Goal: Task Accomplishment & Management: Use online tool/utility

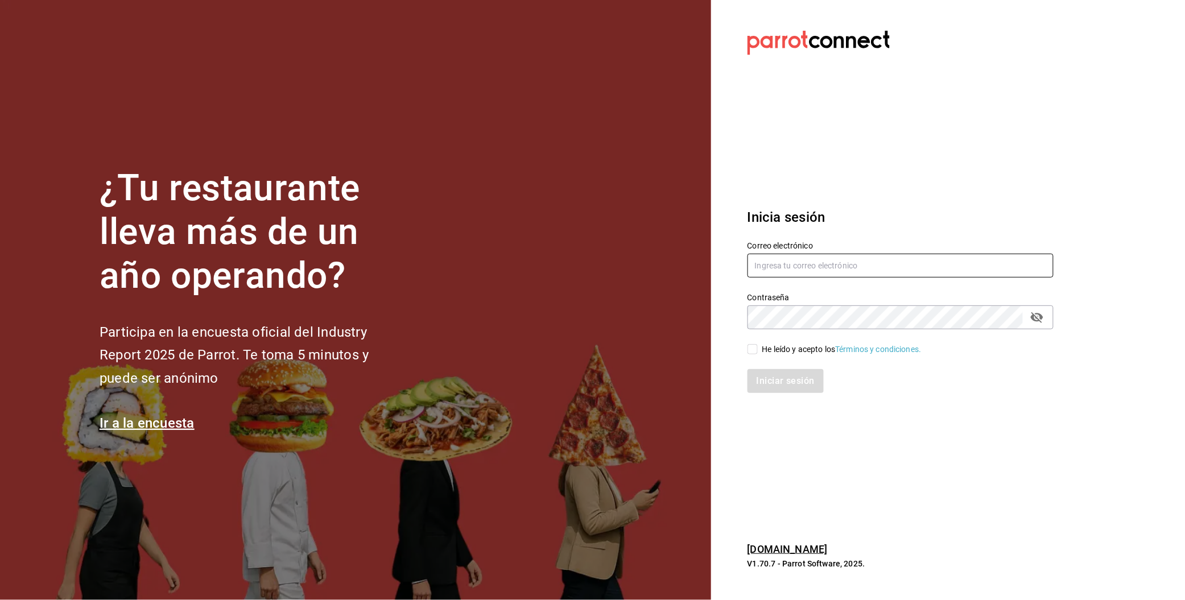
click at [781, 261] on input "text" at bounding box center [901, 266] width 306 height 24
paste input "multiuser@pickup.com"
type input "multiuser@pickup.com"
click at [769, 346] on div "He leído y acepto los Términos y condiciones." at bounding box center [841, 350] width 159 height 12
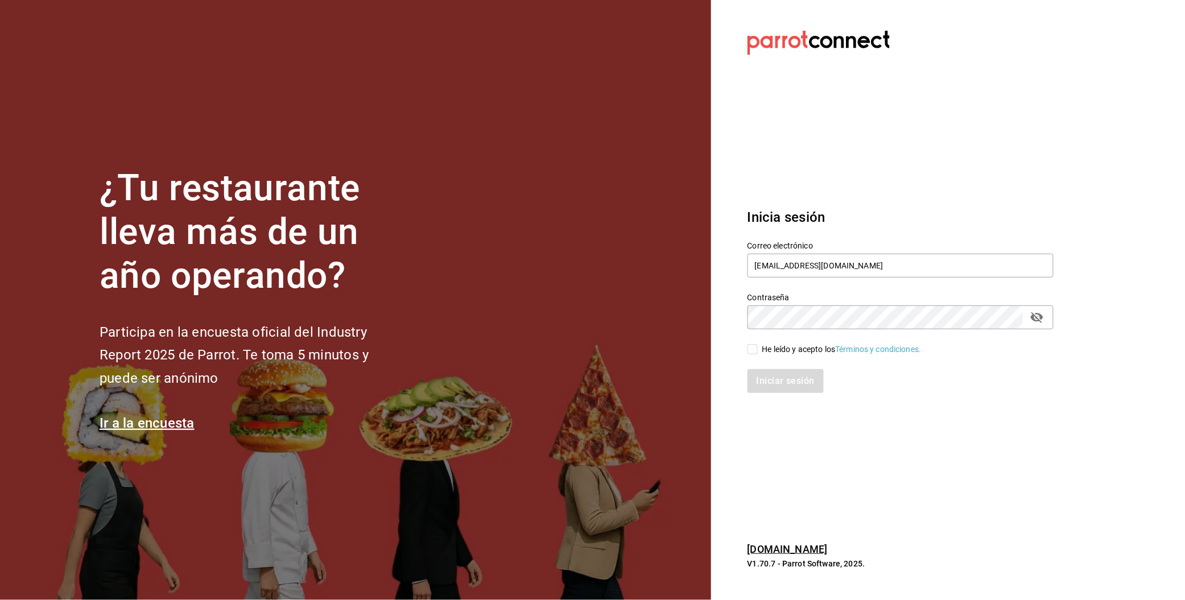
click at [758, 346] on input "He leído y acepto los Términos y condiciones." at bounding box center [753, 349] width 10 height 10
checkbox input "true"
click at [769, 374] on button "Iniciar sesión" at bounding box center [786, 381] width 77 height 24
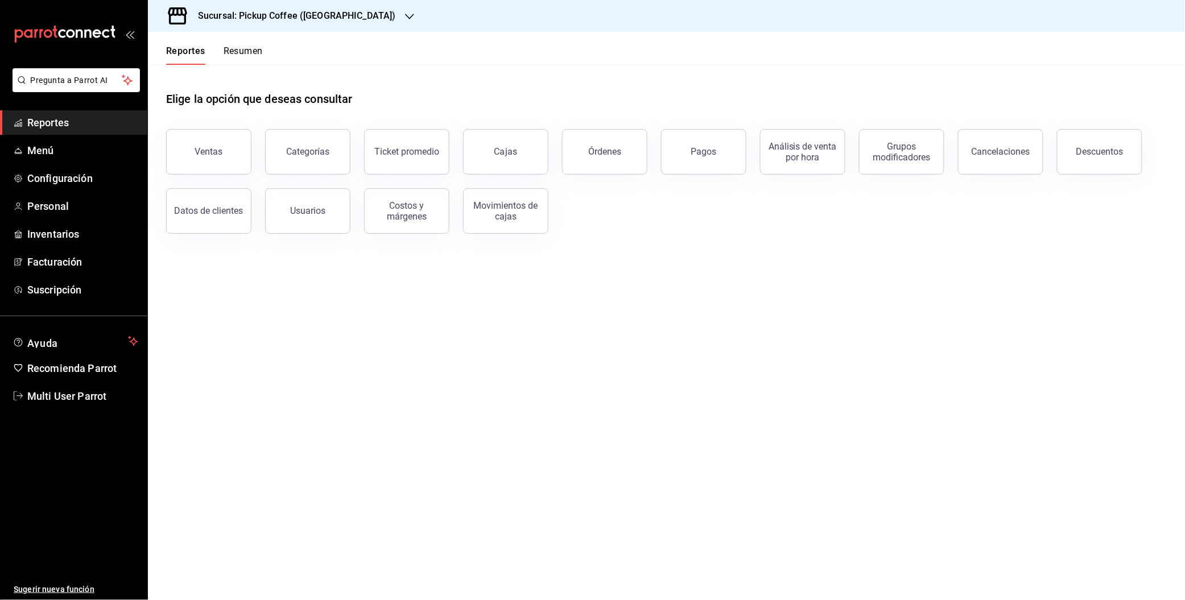
click at [349, 10] on div "Sucursal: Pickup Coffee (Las Flores)" at bounding box center [288, 16] width 262 height 32
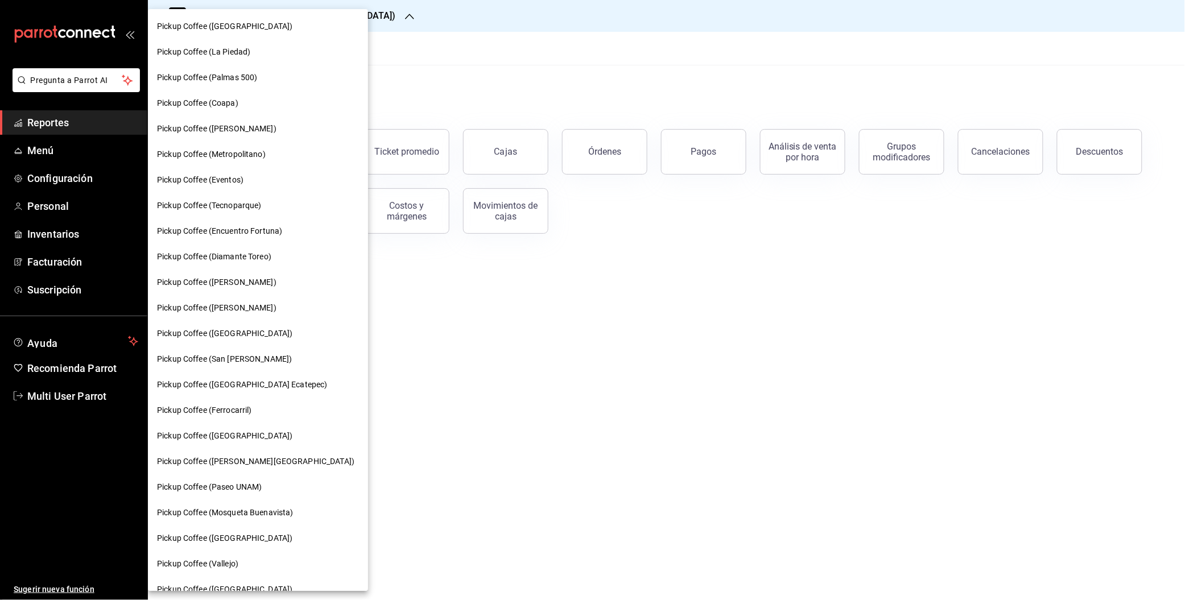
click at [213, 309] on span "Pickup Coffee (Miguel Angel)" at bounding box center [216, 308] width 119 height 12
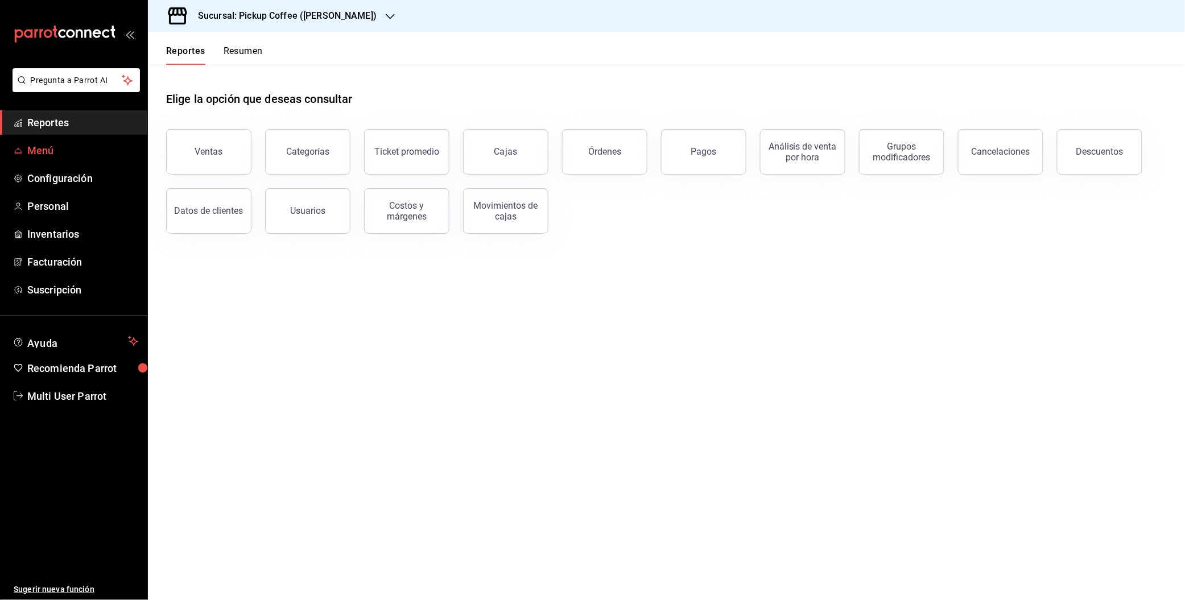
click at [62, 143] on span "Menú" at bounding box center [82, 150] width 111 height 15
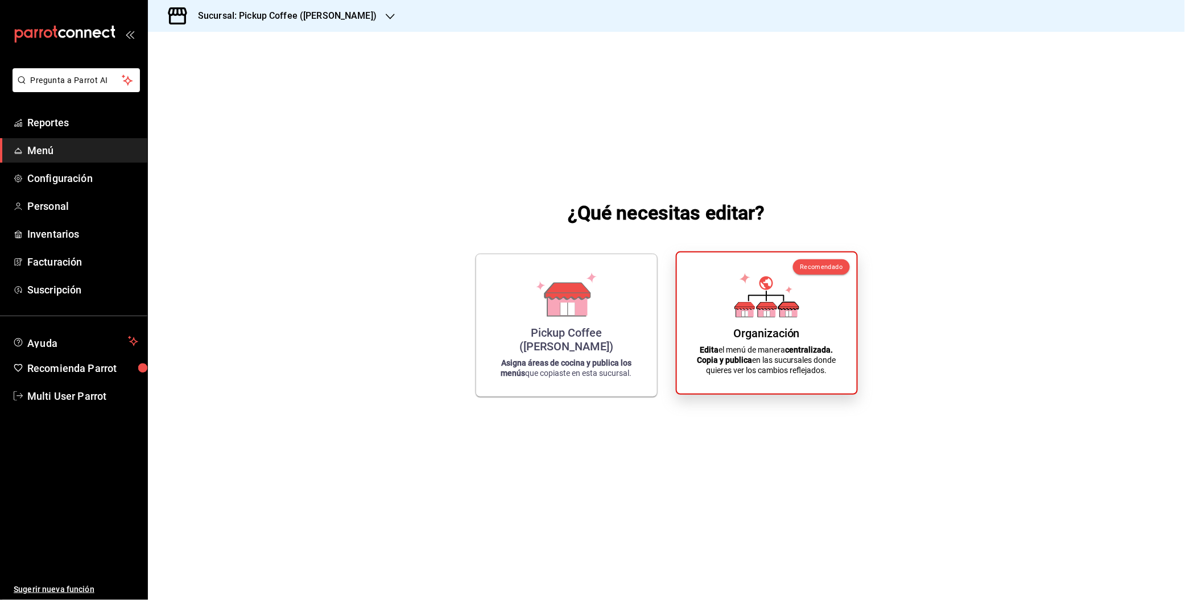
click at [735, 298] on icon at bounding box center [766, 295] width 65 height 44
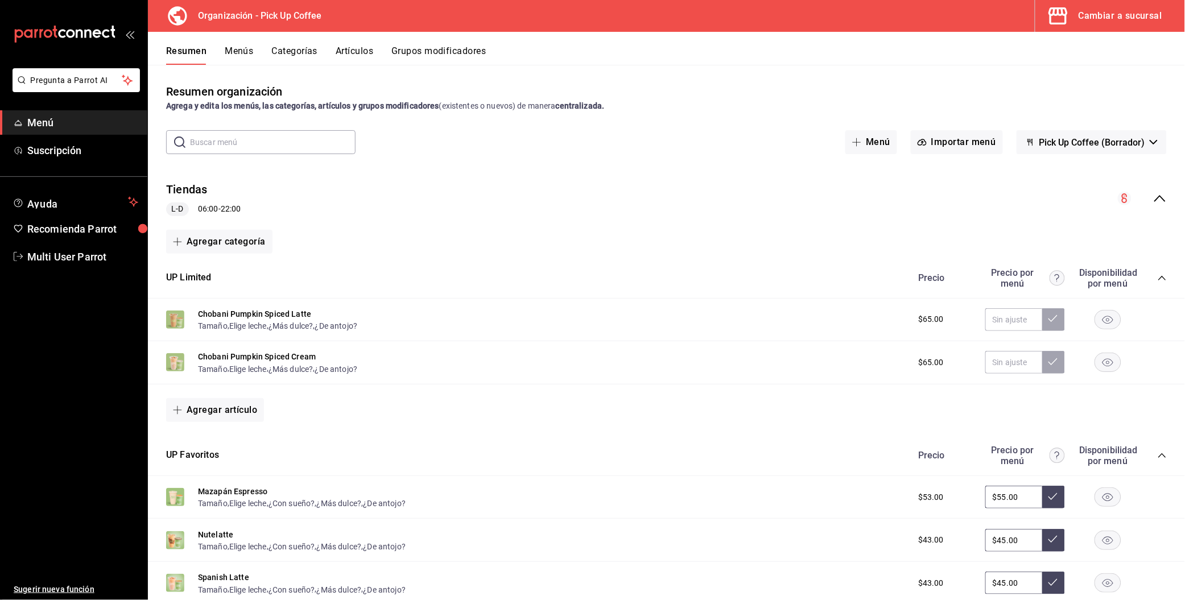
click at [1096, 21] on div "Cambiar a sucursal" at bounding box center [1121, 16] width 84 height 16
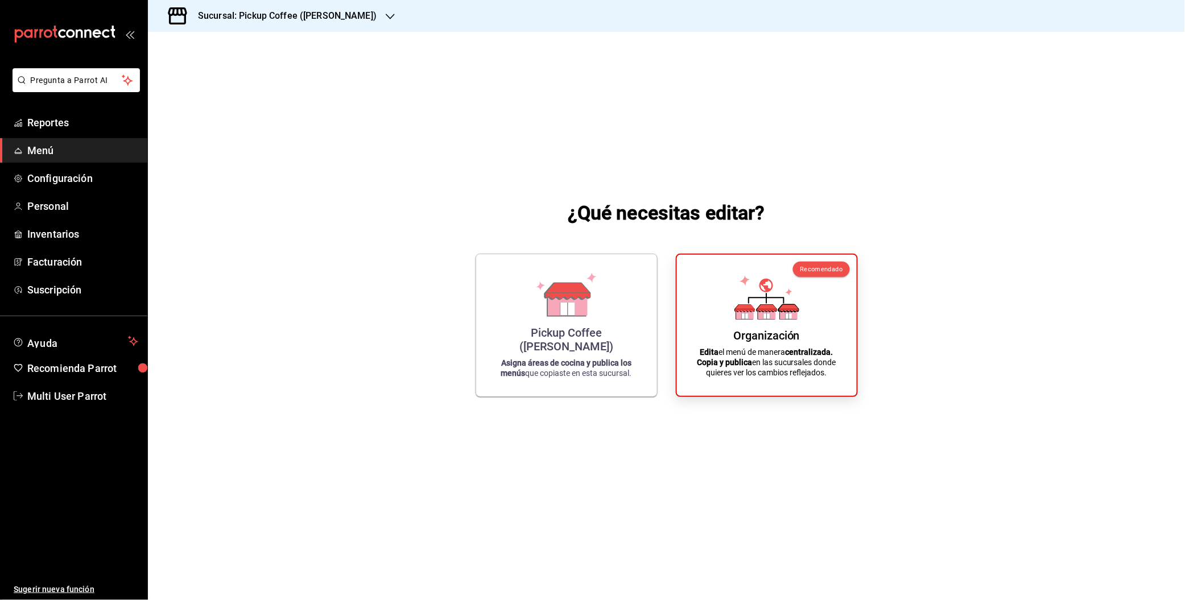
click at [338, 16] on h3 "Sucursal: Pickup Coffee (Miguel Angel)" at bounding box center [283, 16] width 188 height 14
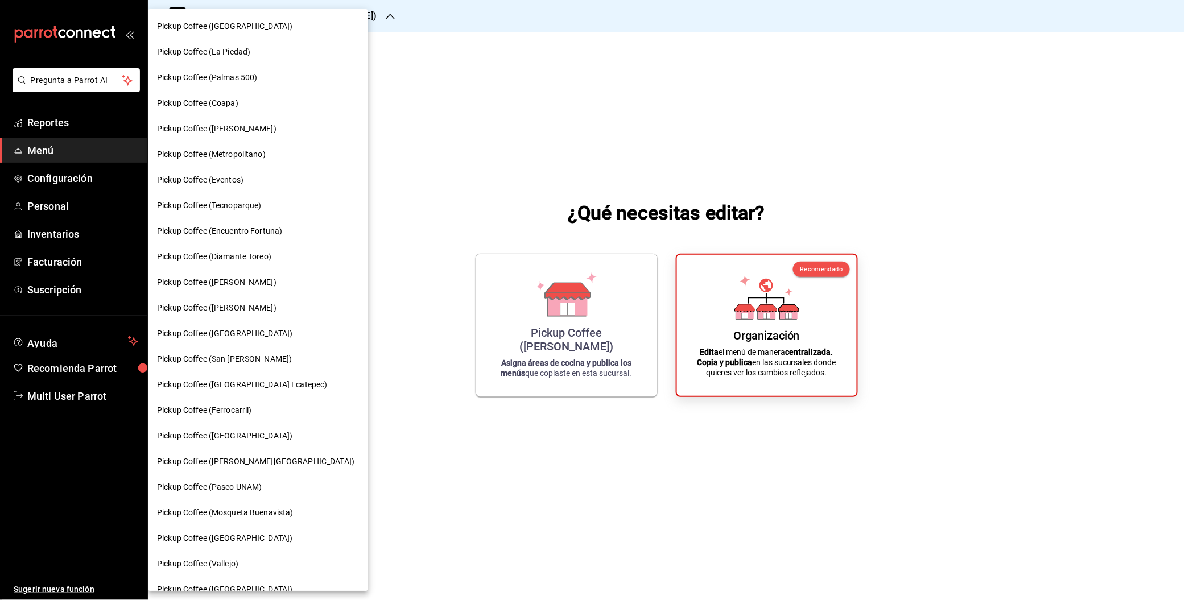
click at [61, 387] on div at bounding box center [592, 300] width 1185 height 600
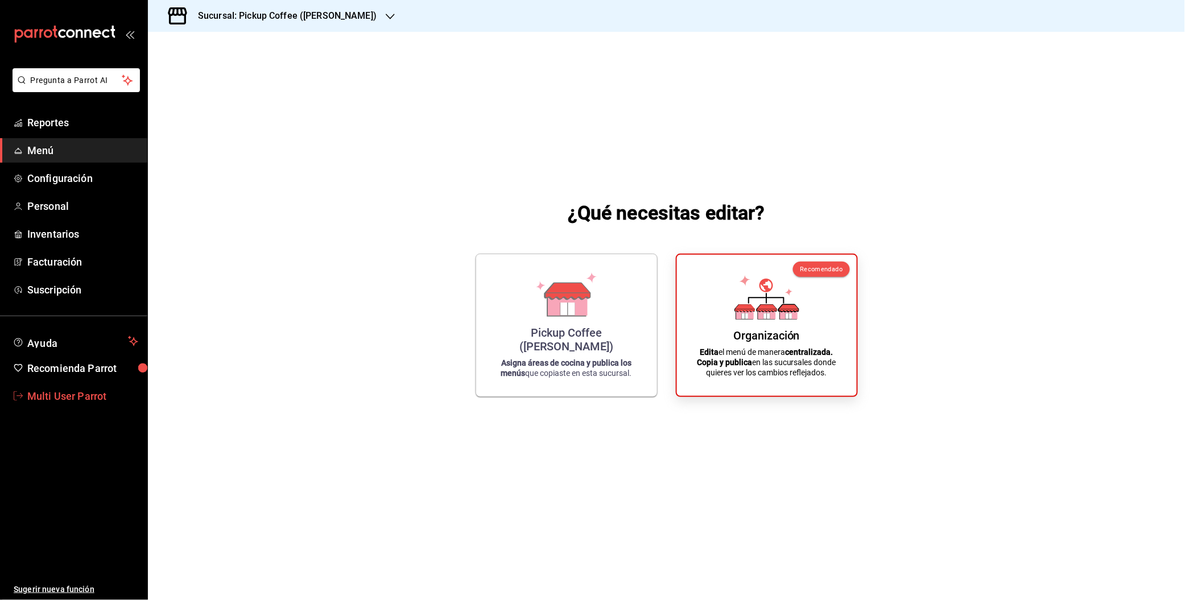
click at [64, 399] on span "Multi User Parrot" at bounding box center [82, 396] width 111 height 15
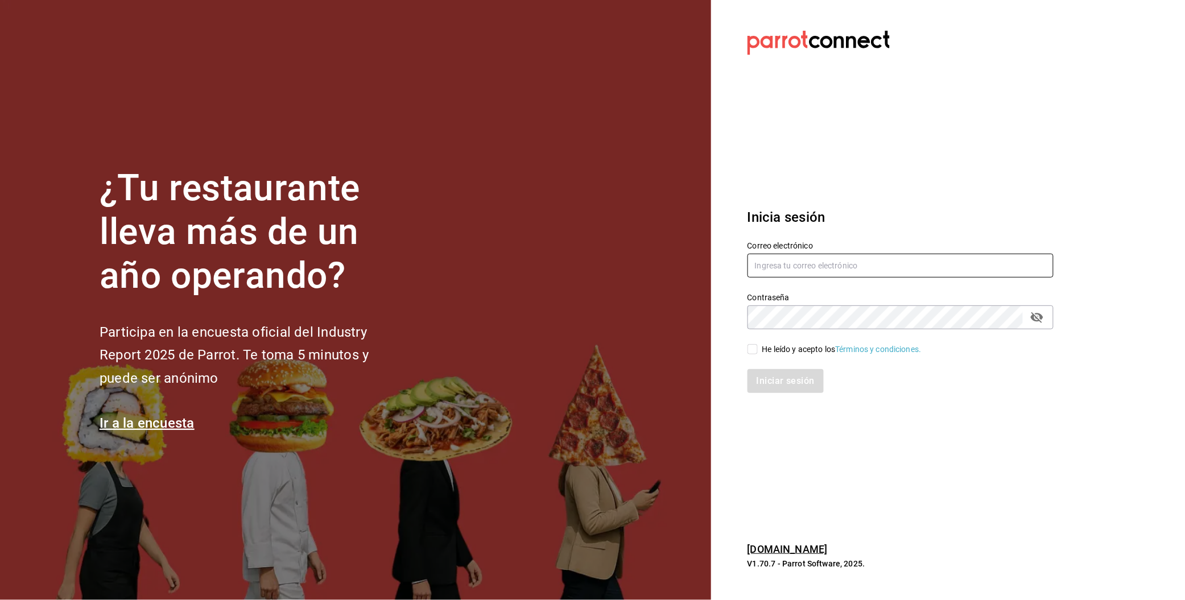
click at [769, 274] on input "text" at bounding box center [901, 266] width 306 height 24
type input "multiusuario@suculenta.com"
click at [763, 345] on div "He leído y acepto los Términos y condiciones." at bounding box center [841, 350] width 159 height 12
click at [758, 345] on input "He leído y acepto los Términos y condiciones." at bounding box center [753, 349] width 10 height 10
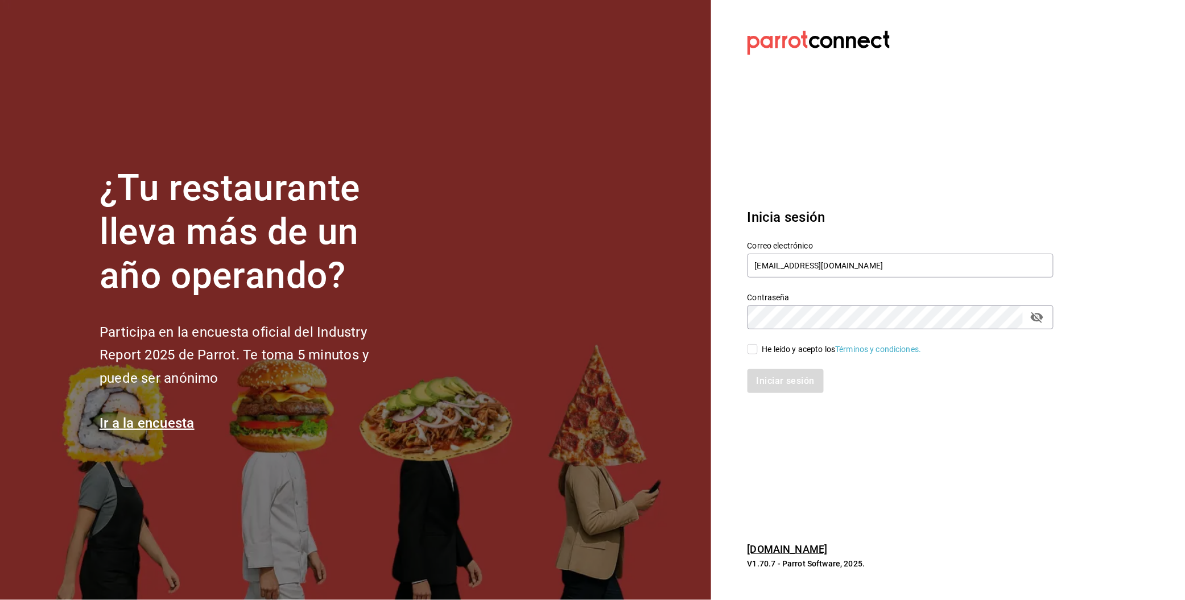
checkbox input "true"
click at [763, 374] on button "Iniciar sesión" at bounding box center [786, 381] width 77 height 24
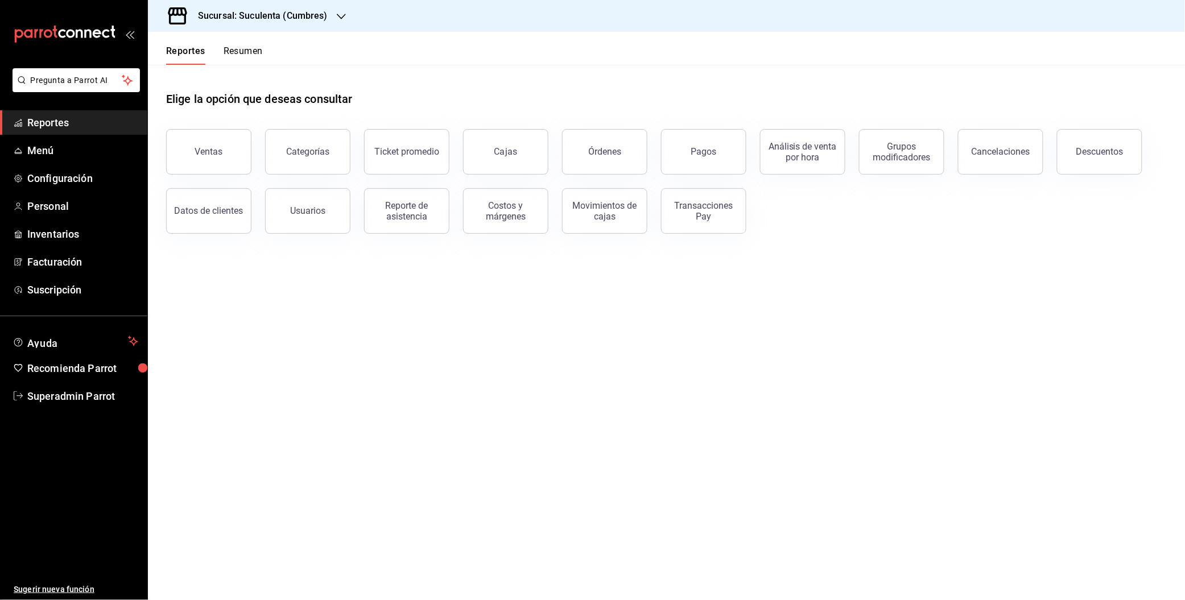
click at [295, 10] on h3 "Sucursal: Suculenta (Cumbres)" at bounding box center [258, 16] width 139 height 14
click at [295, 10] on div at bounding box center [592, 300] width 1185 height 600
click at [294, 11] on h3 "Sucursal: Suculenta (Cumbres)" at bounding box center [258, 16] width 139 height 14
click at [197, 69] on span "Suculenta ([PERSON_NAME])" at bounding box center [209, 75] width 105 height 12
click at [312, 15] on h3 "Sucursal: Suculenta ([PERSON_NAME])" at bounding box center [274, 16] width 171 height 14
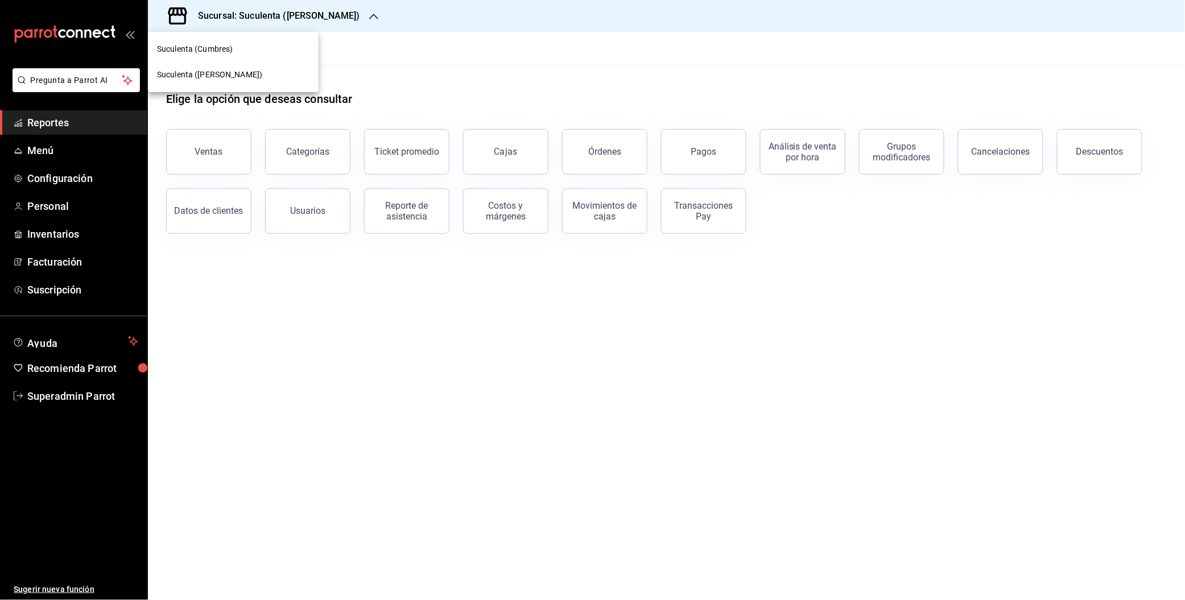
click at [241, 55] on div "Suculenta (Cumbres)" at bounding box center [233, 49] width 171 height 26
click at [85, 143] on span "Menú" at bounding box center [82, 150] width 111 height 15
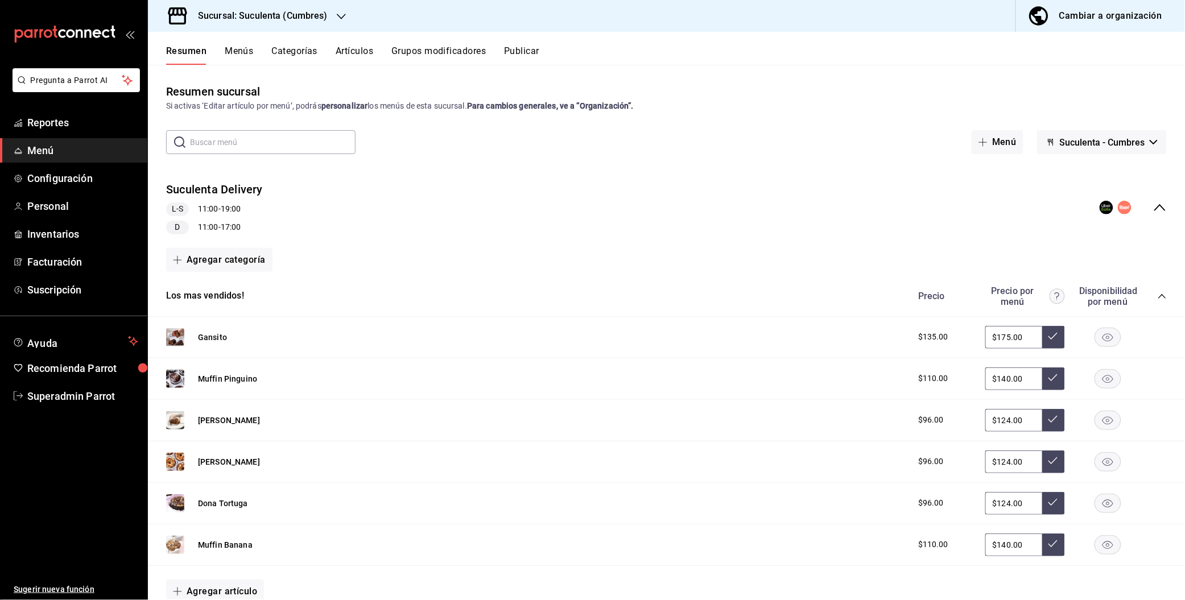
click at [1154, 211] on icon "collapse-menu-row" at bounding box center [1160, 208] width 14 height 14
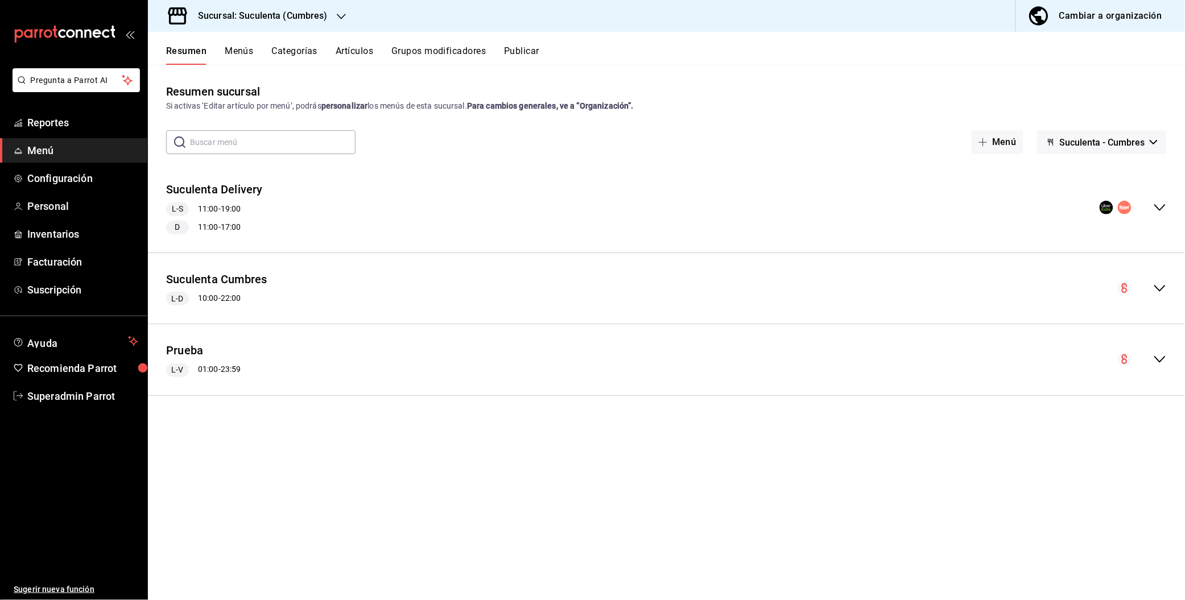
click at [1154, 211] on icon "collapse-menu-row" at bounding box center [1160, 208] width 14 height 14
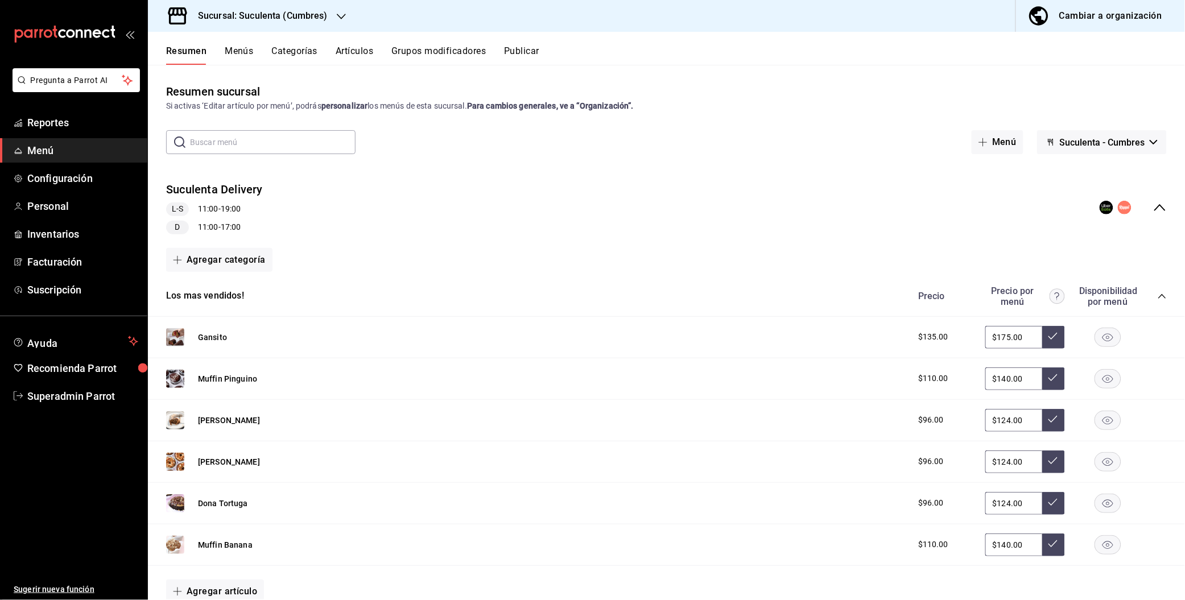
click at [323, 18] on h3 "Sucursal: Suculenta (Cumbres)" at bounding box center [258, 16] width 139 height 14
click at [241, 76] on div "Suculenta ([PERSON_NAME])" at bounding box center [233, 75] width 152 height 12
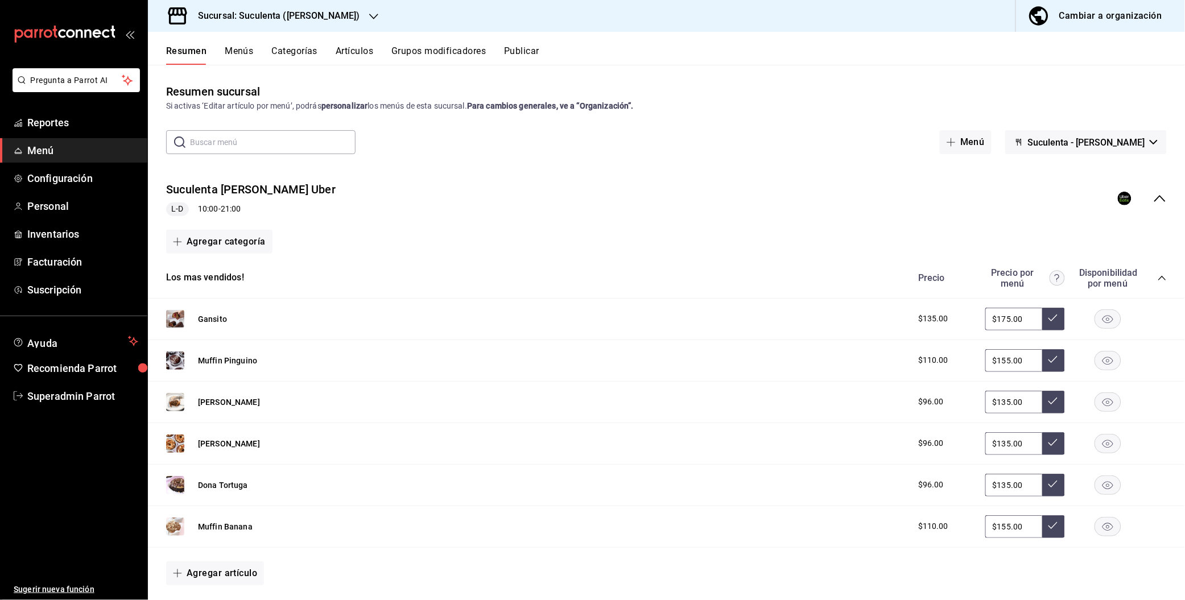
click at [1153, 200] on icon "collapse-menu-row" at bounding box center [1160, 199] width 14 height 14
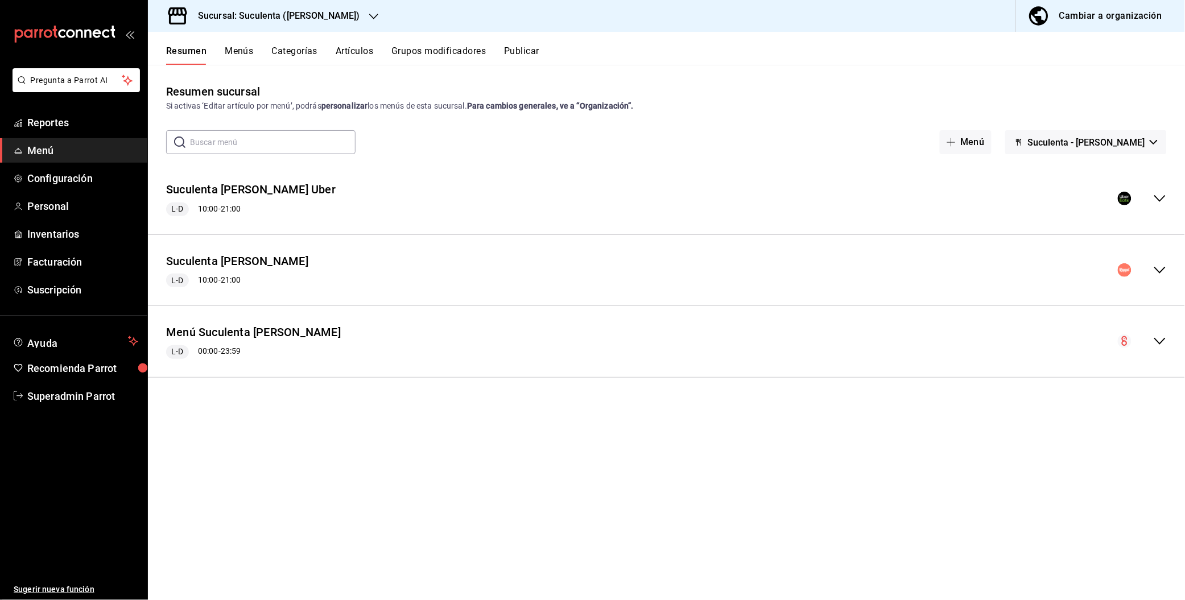
click at [1162, 280] on div "Suculenta [PERSON_NAME] L-D 10:00 - 21:00" at bounding box center [666, 270] width 1037 height 53
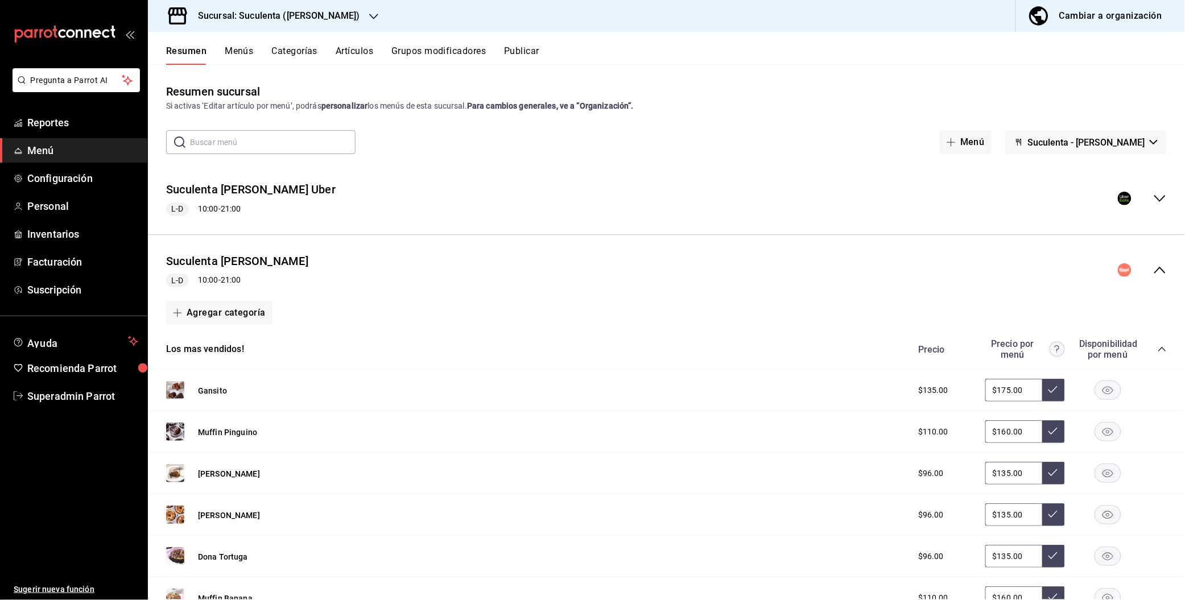
click at [1144, 16] on div "Cambiar a organización" at bounding box center [1110, 16] width 103 height 16
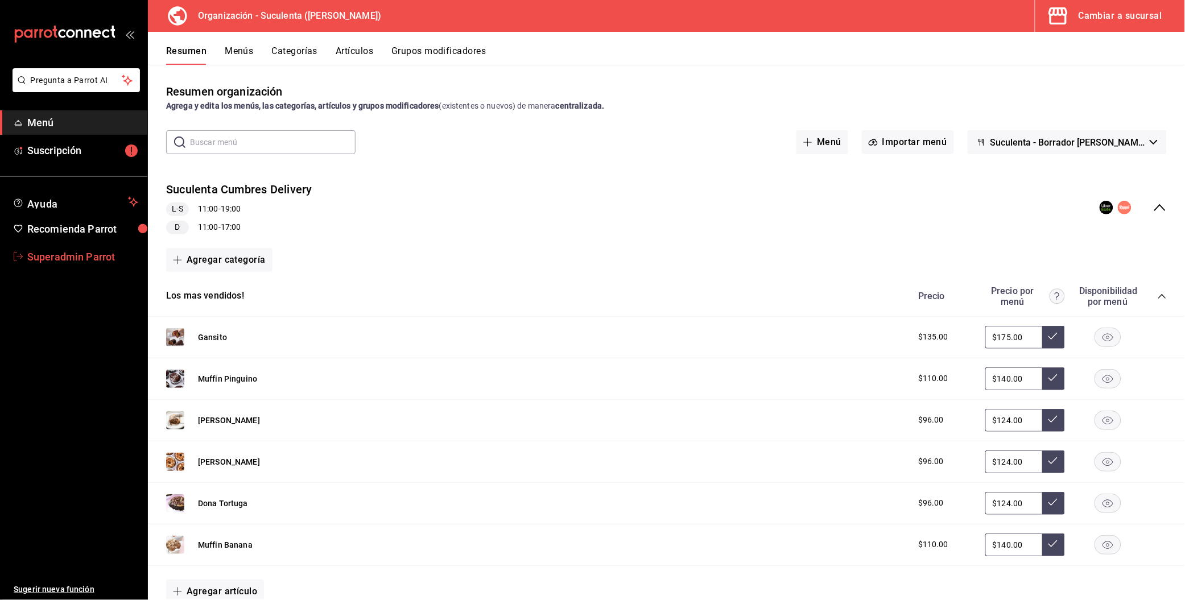
click at [113, 258] on span "Superadmin Parrot" at bounding box center [82, 256] width 111 height 15
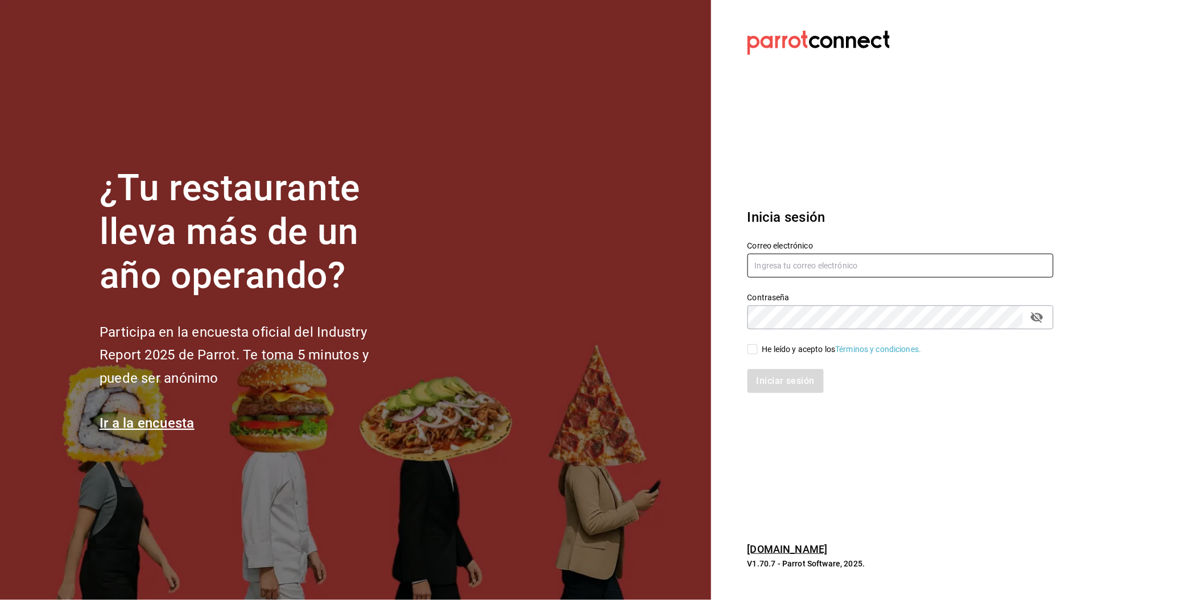
click at [829, 274] on input "text" at bounding box center [901, 266] width 306 height 24
type input "[EMAIL_ADDRESS][DOMAIN_NAME]"
click at [783, 353] on div "He leído y acepto los Términos y condiciones." at bounding box center [841, 350] width 159 height 12
click at [758, 353] on input "He leído y acepto los Términos y condiciones." at bounding box center [753, 349] width 10 height 10
checkbox input "true"
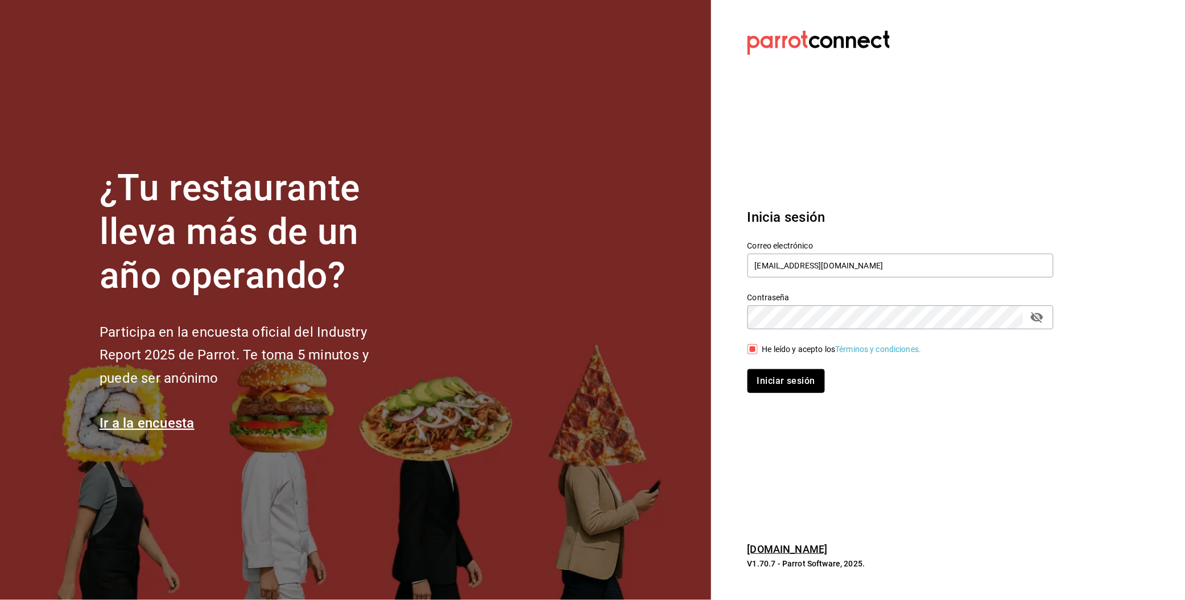
click at [783, 384] on button "Iniciar sesión" at bounding box center [786, 381] width 77 height 24
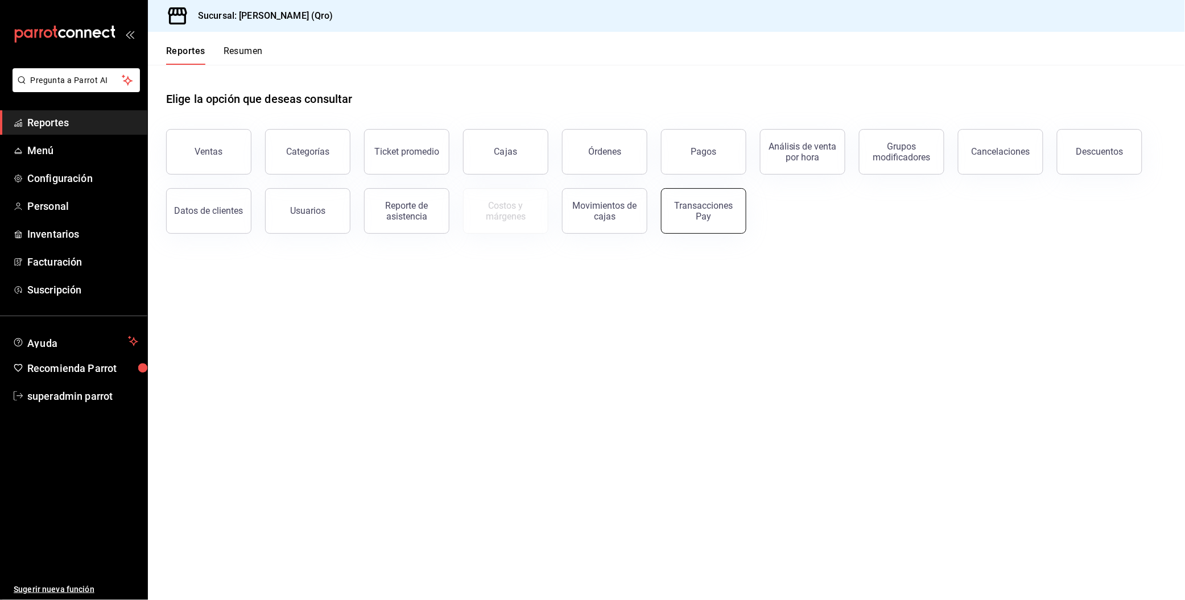
click at [695, 209] on div "Transacciones Pay" at bounding box center [703, 211] width 71 height 22
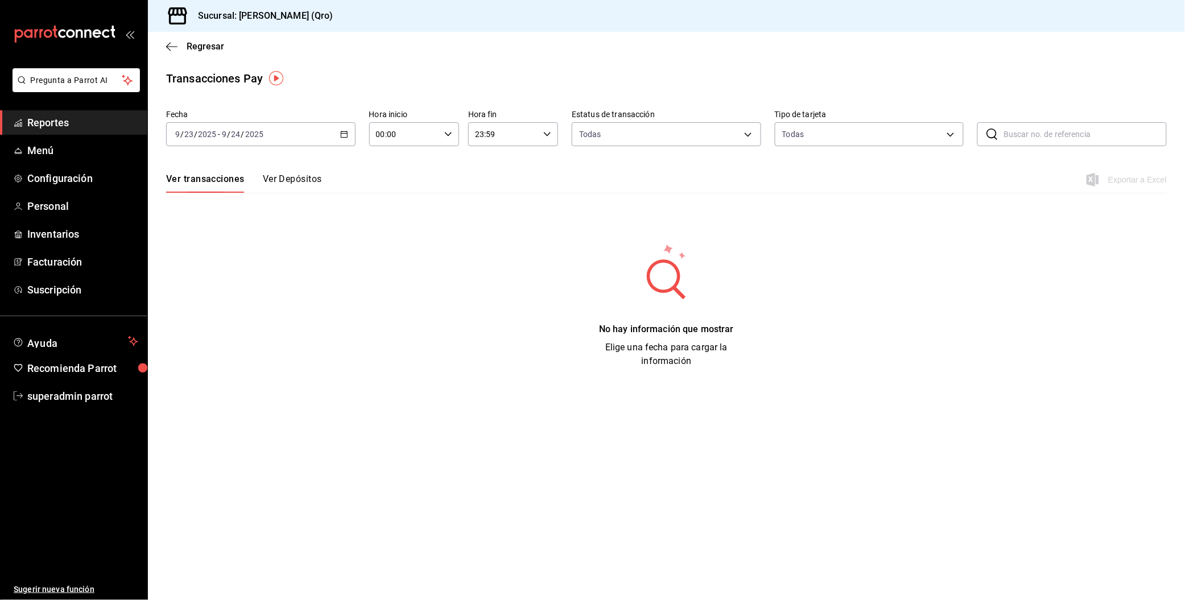
click at [324, 138] on div "[DATE] [DATE] - [DATE] [DATE]" at bounding box center [260, 134] width 189 height 24
click at [203, 274] on span "Año actual" at bounding box center [220, 271] width 88 height 12
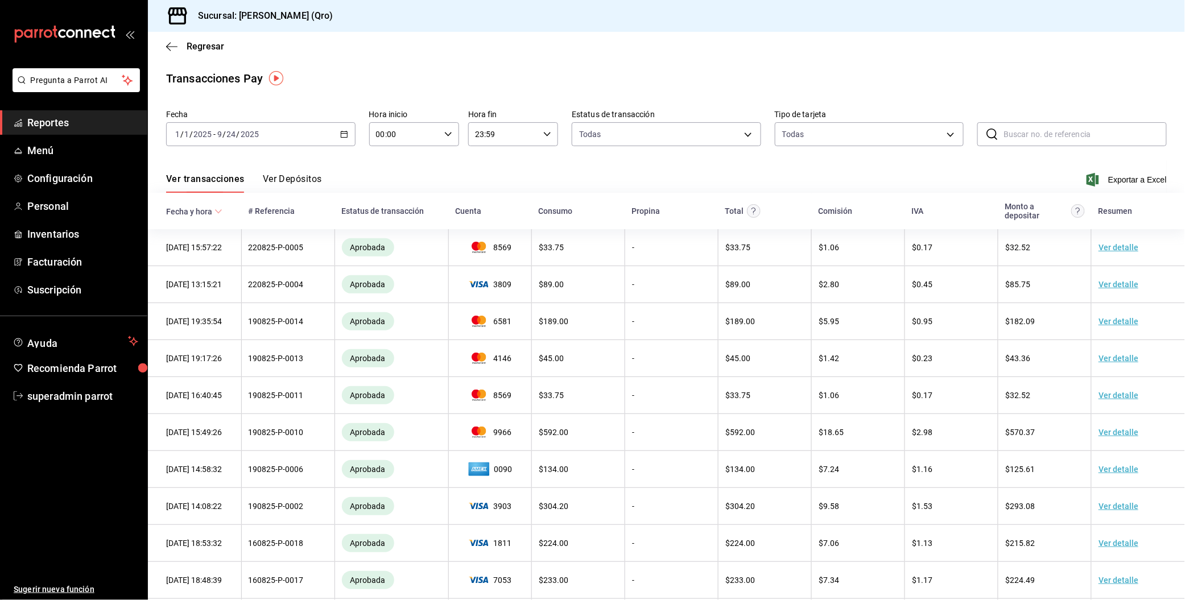
click at [315, 177] on button "Ver Depósitos" at bounding box center [292, 183] width 59 height 19
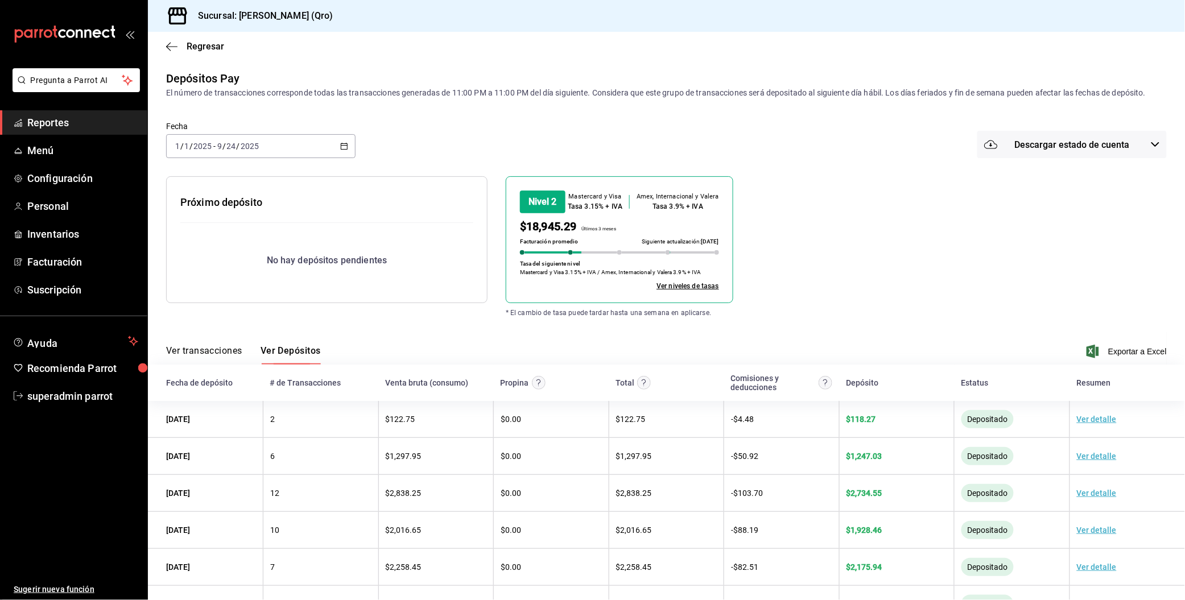
click at [1088, 142] on span "Descargar estado de cuenta" at bounding box center [1072, 144] width 115 height 11
click at [937, 250] on div at bounding box center [592, 300] width 1185 height 600
click at [1104, 348] on span "Exportar a Excel" at bounding box center [1128, 352] width 78 height 14
